Goal: Find specific page/section

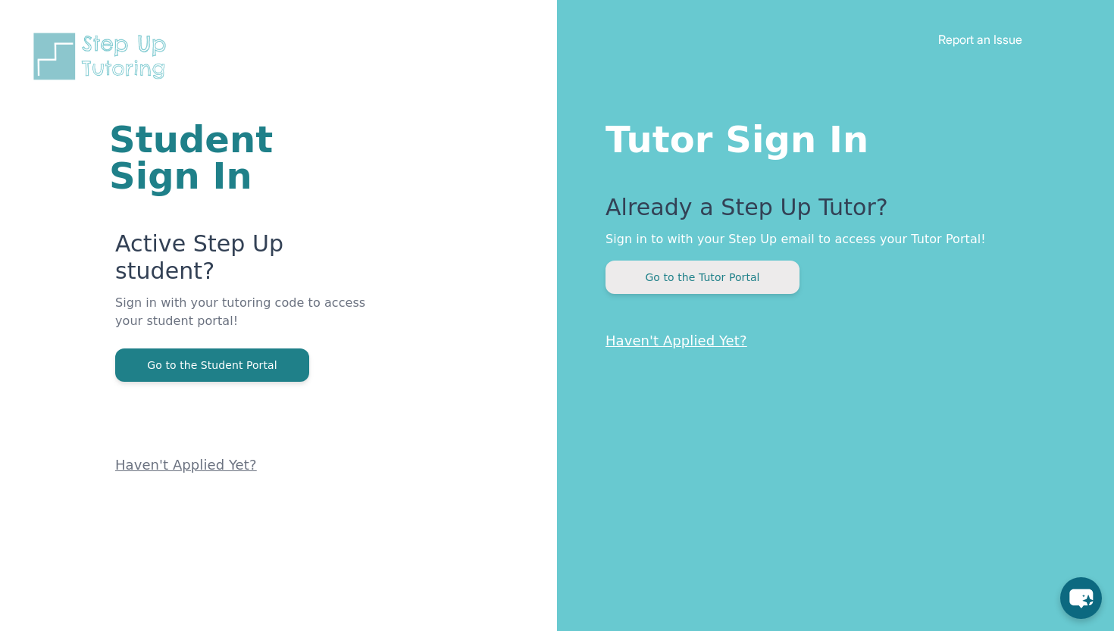
click at [724, 271] on button "Go to the Tutor Portal" at bounding box center [703, 277] width 194 height 33
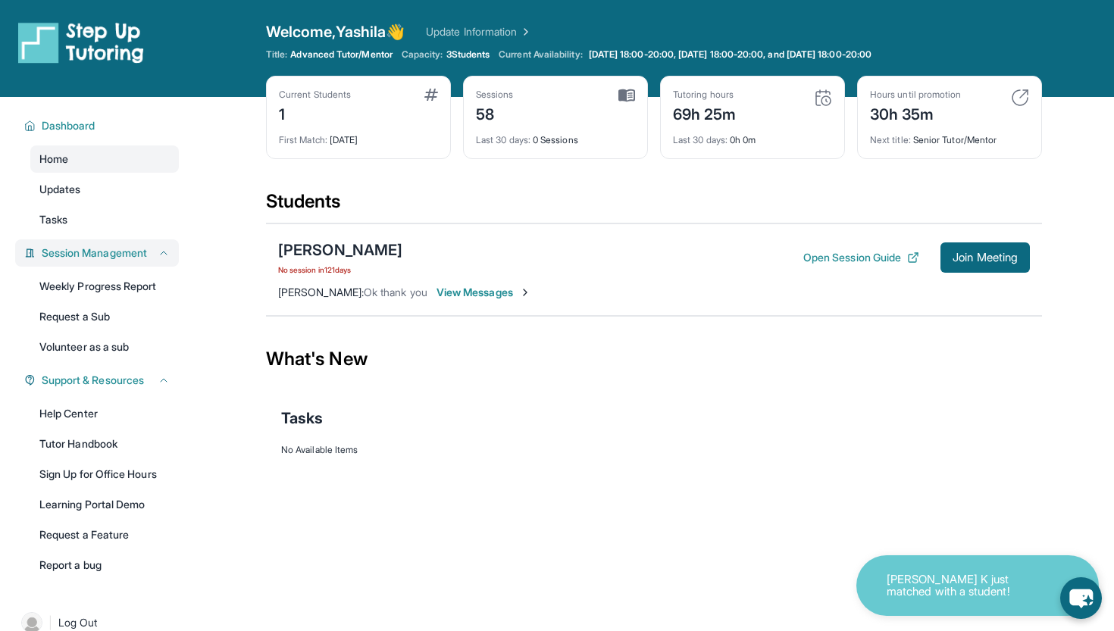
click at [157, 258] on button "Session Management" at bounding box center [103, 253] width 134 height 15
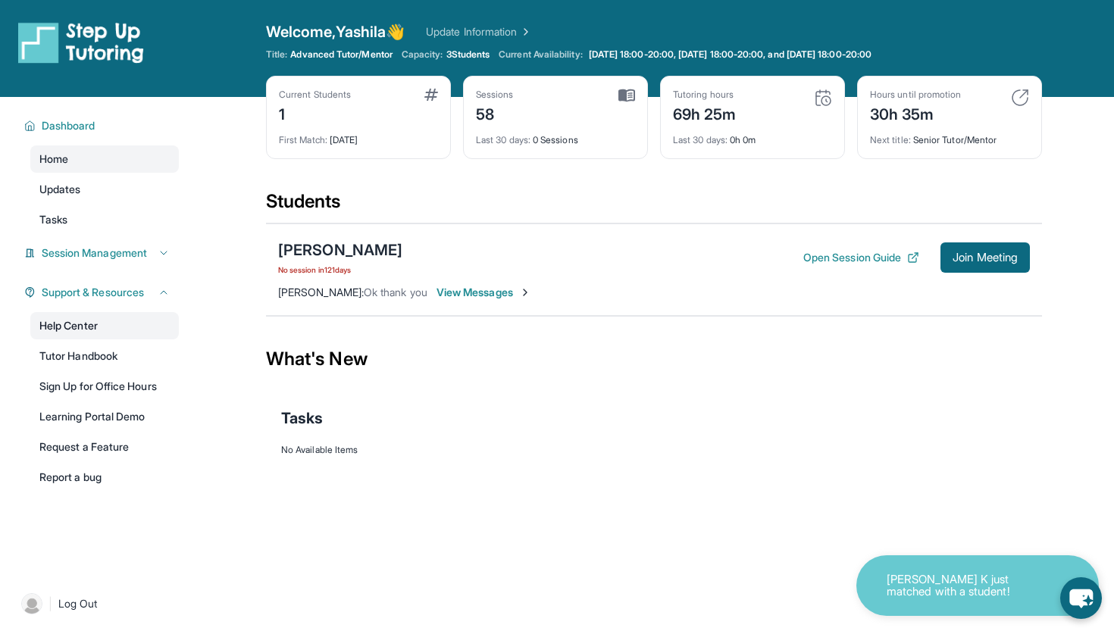
click at [129, 322] on link "Help Center" at bounding box center [104, 325] width 149 height 27
